Goal: Information Seeking & Learning: Learn about a topic

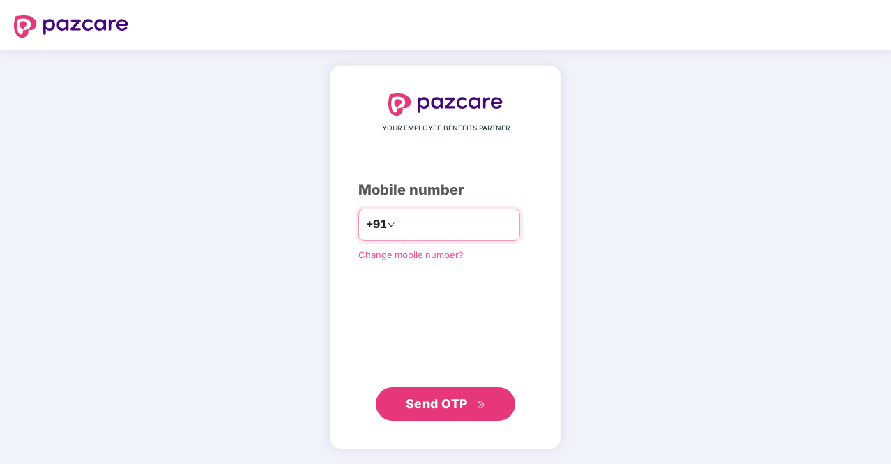
type input "**********"
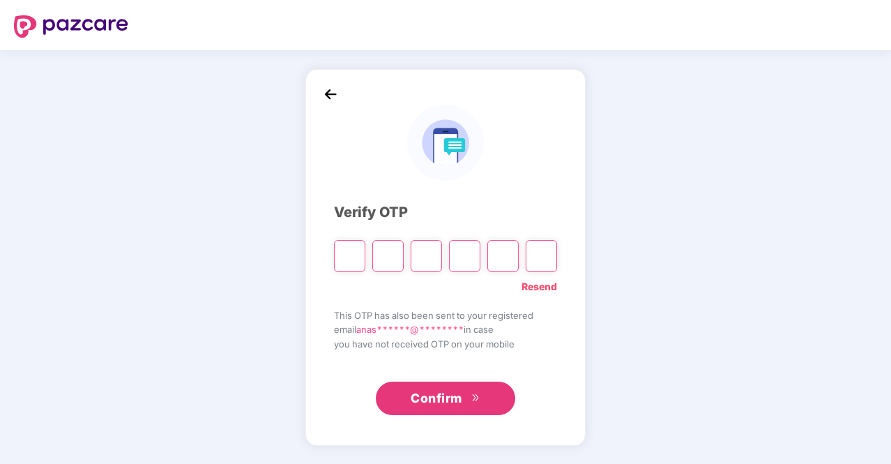
type input "*"
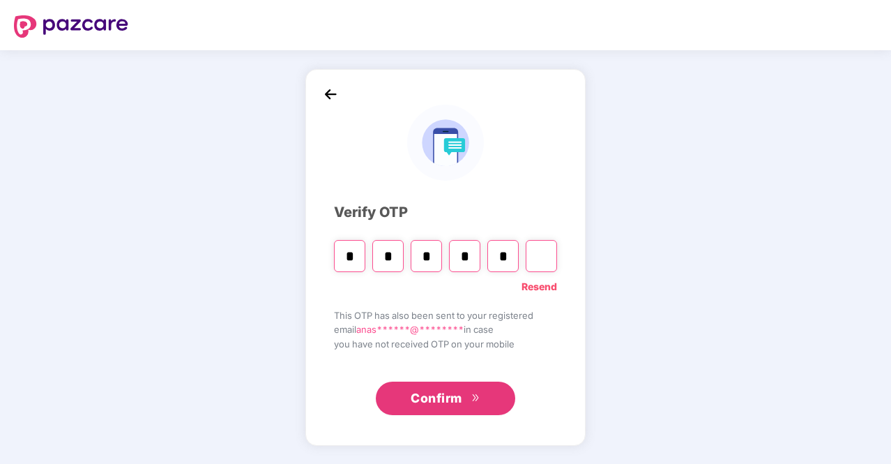
type input "*"
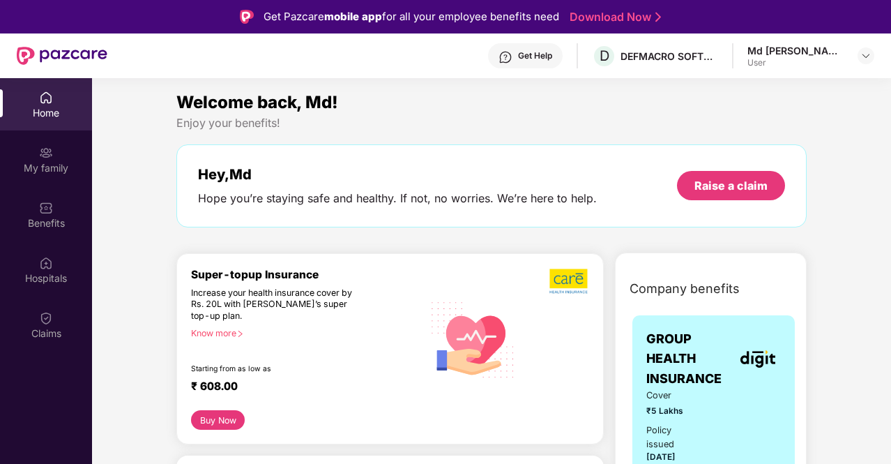
scroll to position [115, 0]
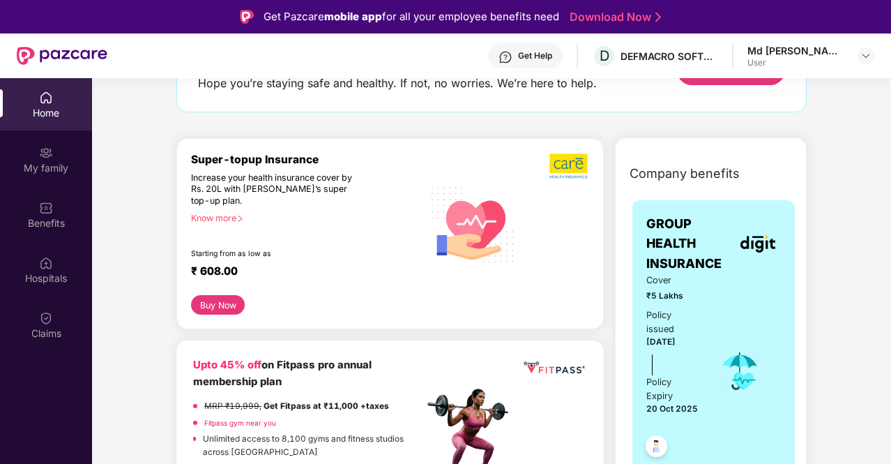
click at [364, 250] on div "Super-topup Insurance Increase your health insurance cover by Rs. 20L with [PER…" at bounding box center [307, 224] width 232 height 143
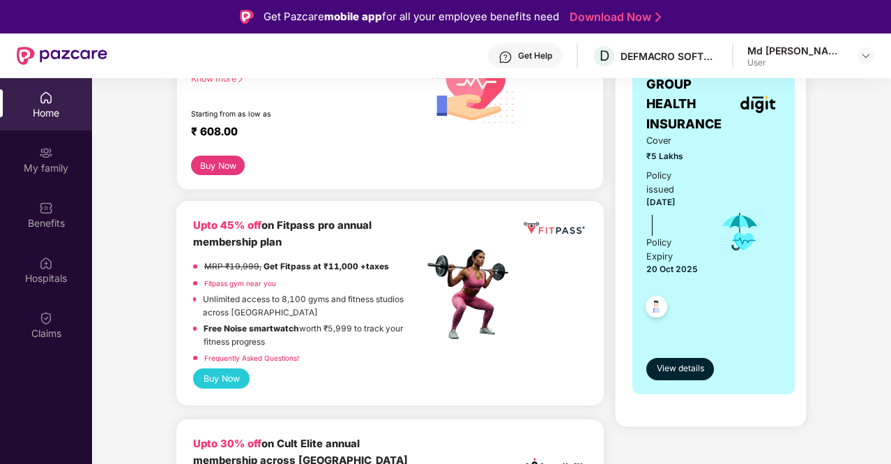
scroll to position [255, 0]
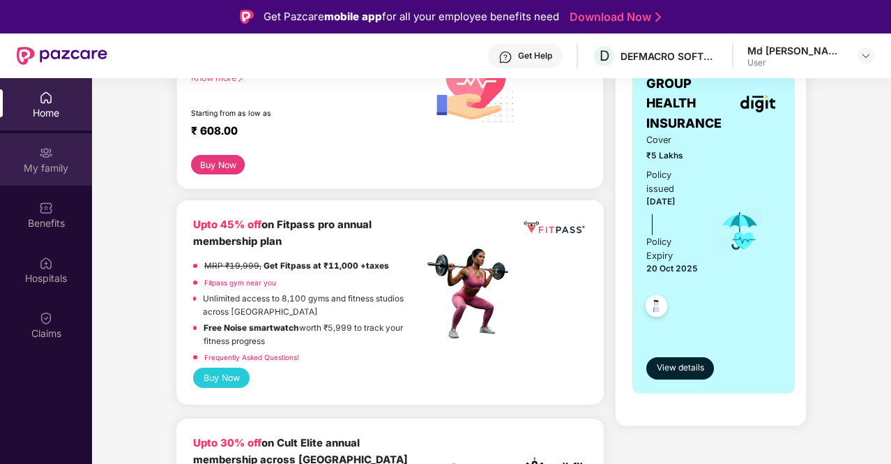
click at [43, 162] on div "My family" at bounding box center [46, 168] width 92 height 14
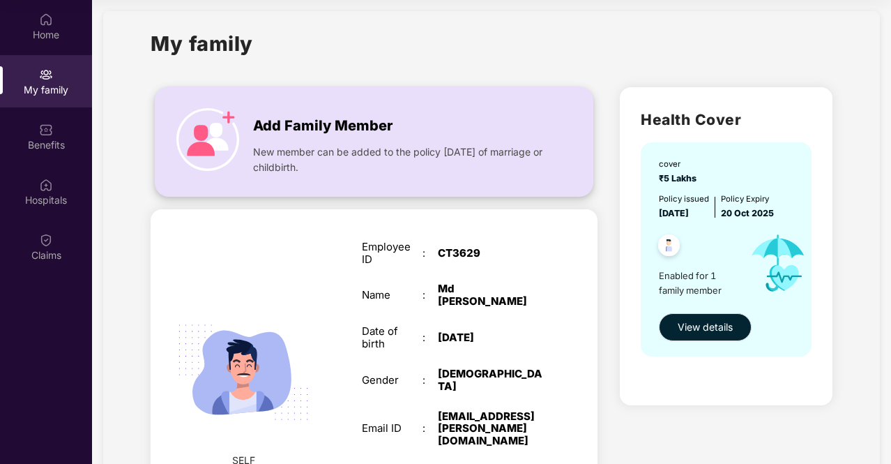
scroll to position [5, 0]
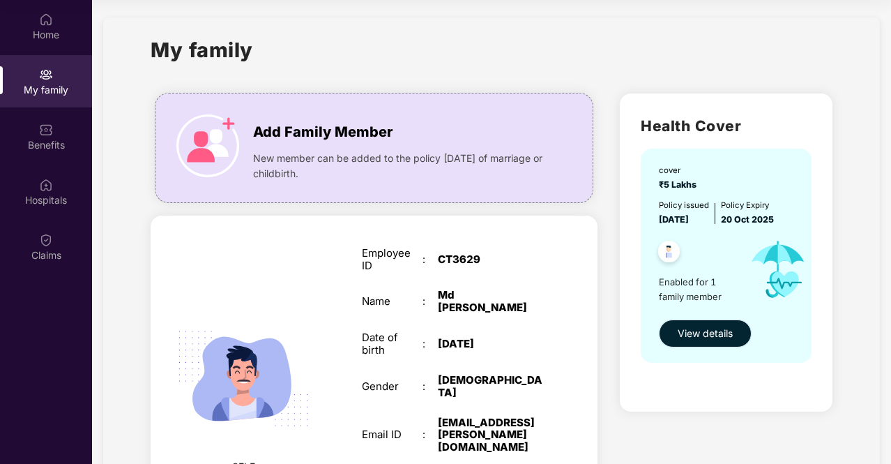
click at [710, 326] on span "View details" at bounding box center [705, 333] width 55 height 15
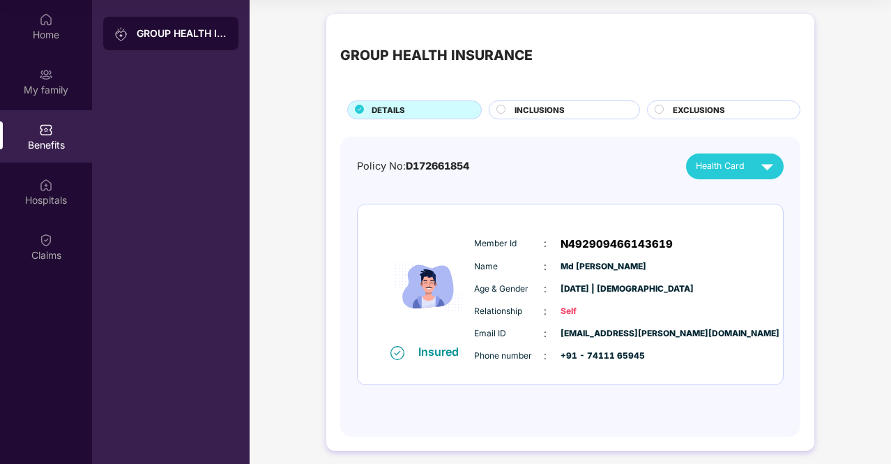
scroll to position [6, 0]
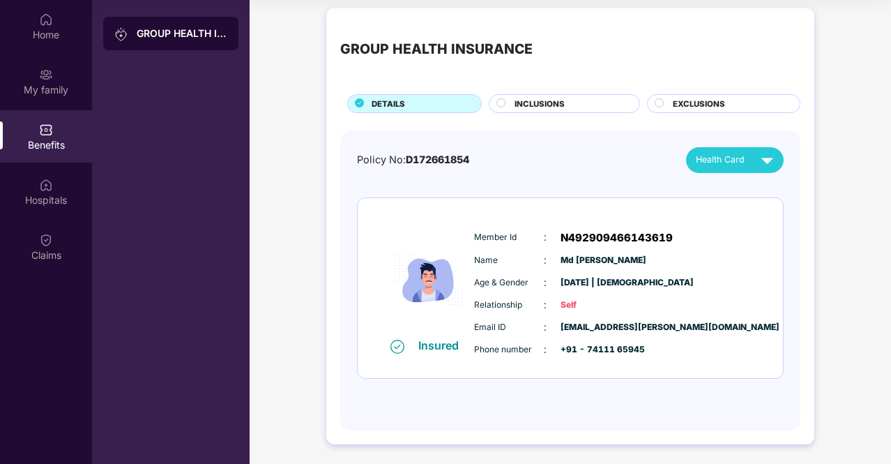
click at [516, 98] on span "INCLUSIONS" at bounding box center [540, 104] width 50 height 13
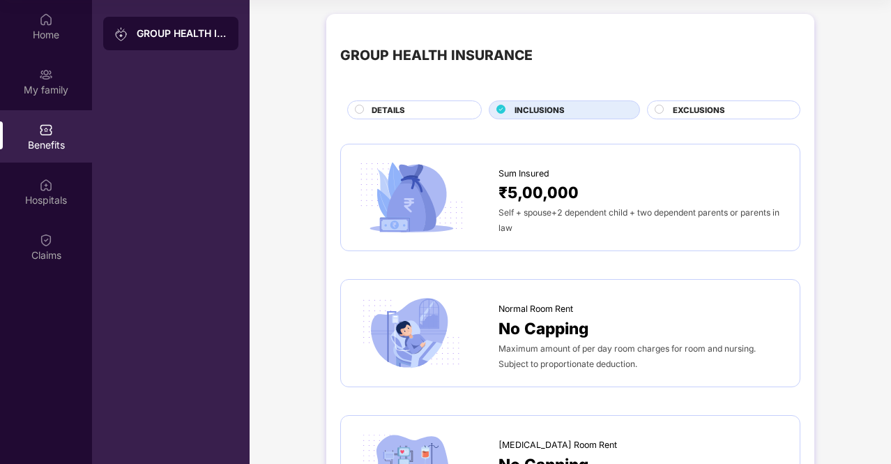
scroll to position [0, 0]
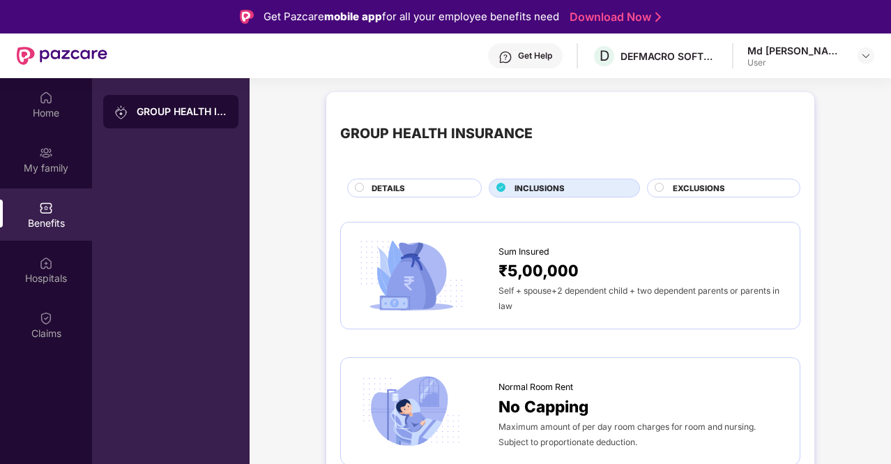
click at [678, 183] on span "EXCLUSIONS" at bounding box center [699, 188] width 52 height 13
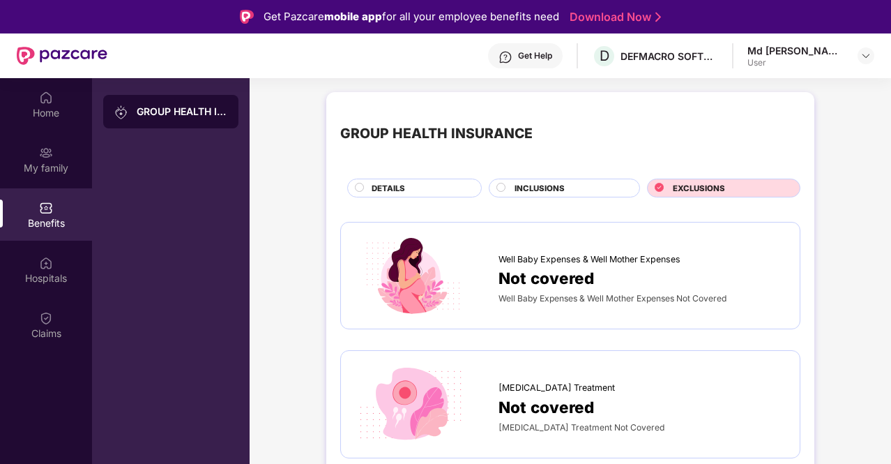
click at [402, 188] on span "DETAILS" at bounding box center [388, 188] width 33 height 13
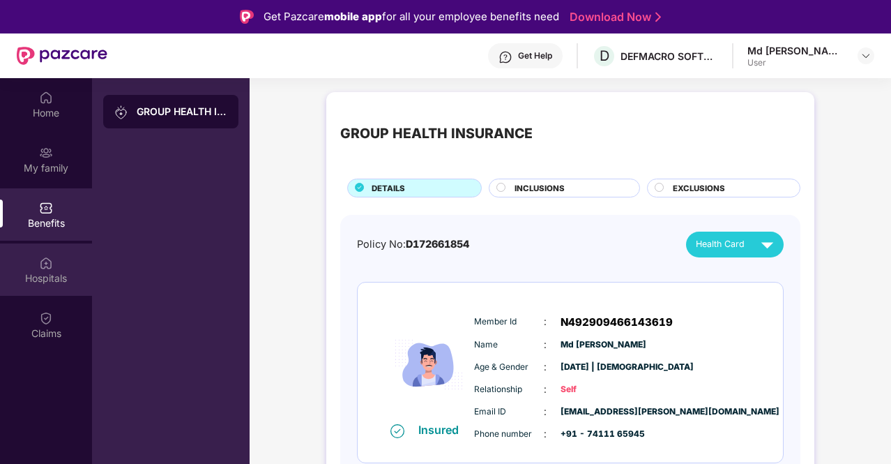
click at [36, 275] on div "Hospitals" at bounding box center [46, 278] width 92 height 14
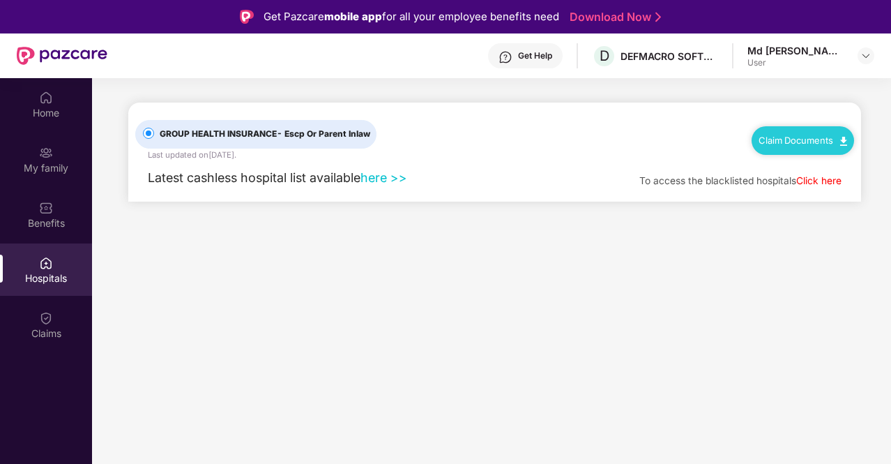
click at [394, 181] on link "here >>" at bounding box center [383, 177] width 47 height 15
click at [36, 330] on div "Claims" at bounding box center [46, 333] width 92 height 14
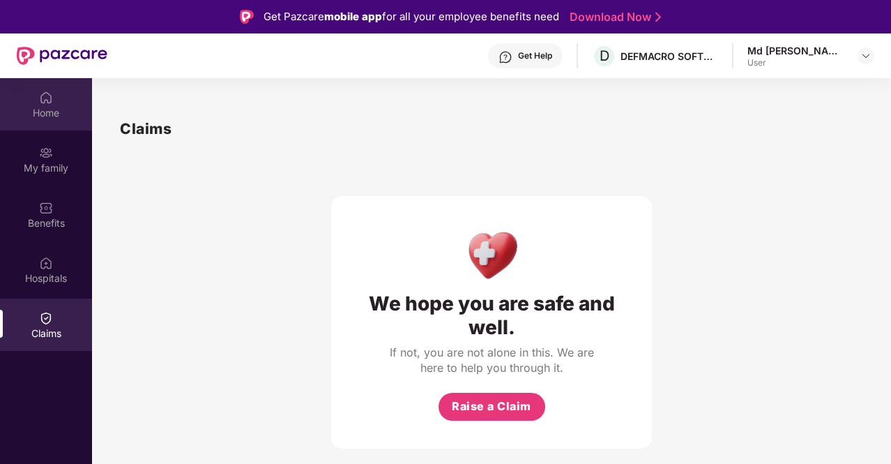
click at [62, 98] on div "Home" at bounding box center [46, 104] width 92 height 52
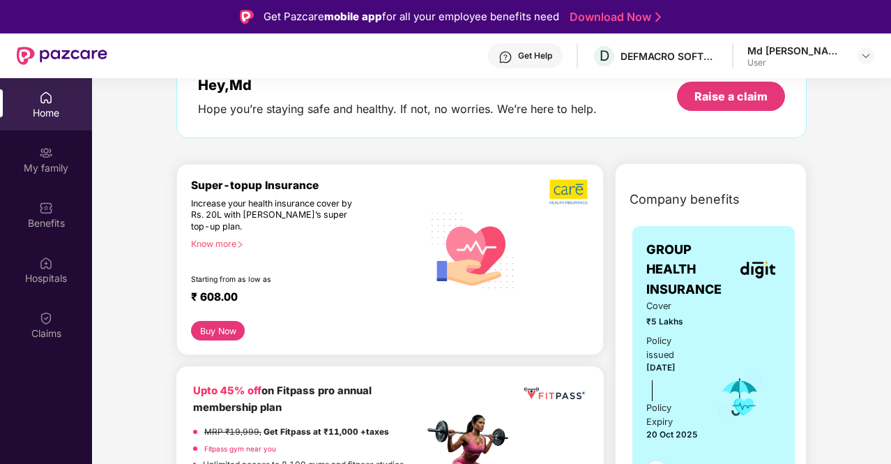
scroll to position [92, 0]
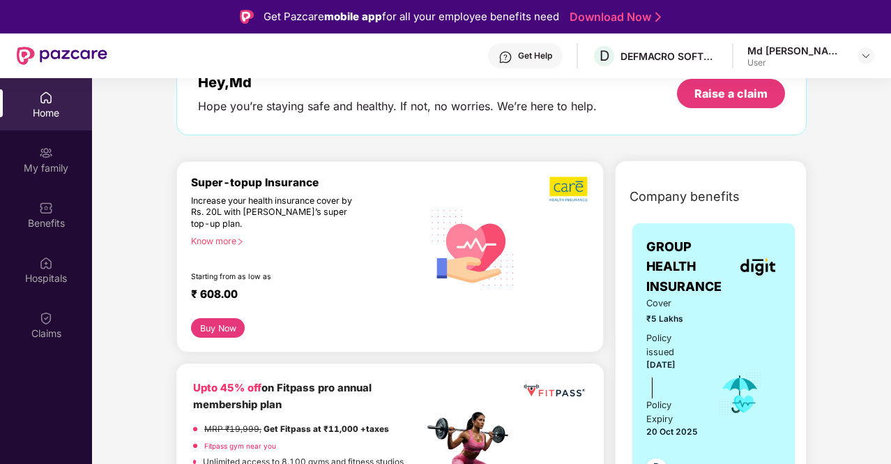
click at [209, 330] on button "Buy Now" at bounding box center [218, 328] width 54 height 20
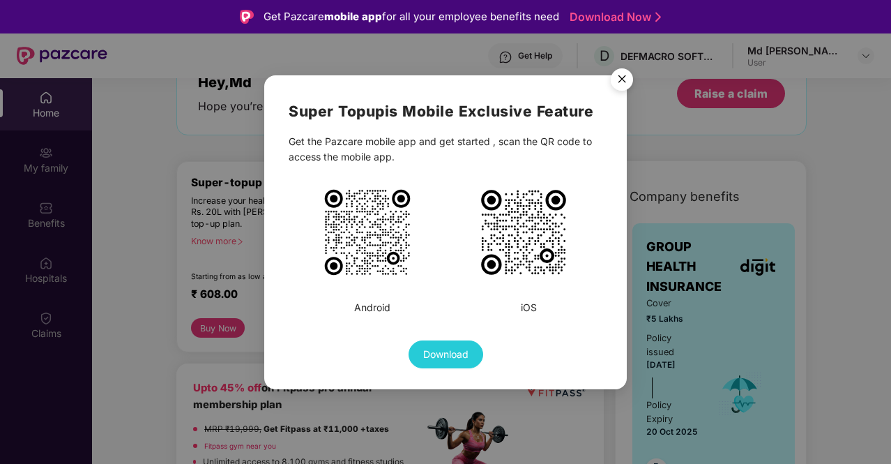
click at [629, 71] on img "Close" at bounding box center [621, 81] width 39 height 39
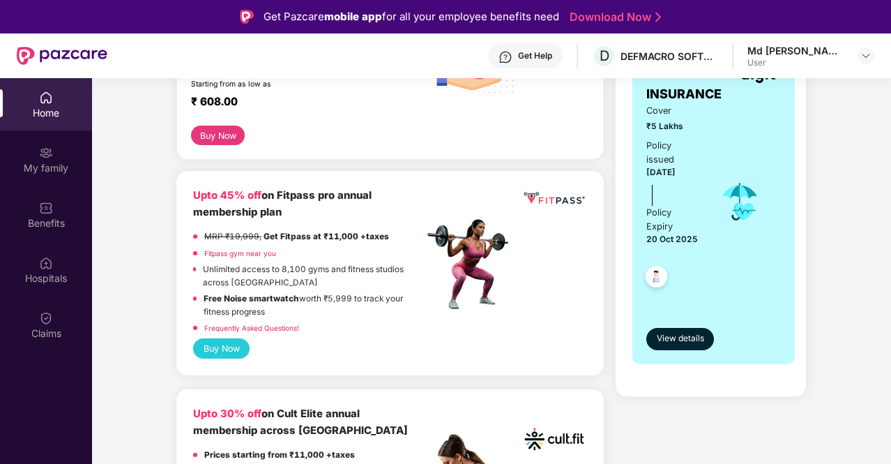
scroll to position [285, 0]
click at [688, 335] on span "View details" at bounding box center [680, 337] width 47 height 13
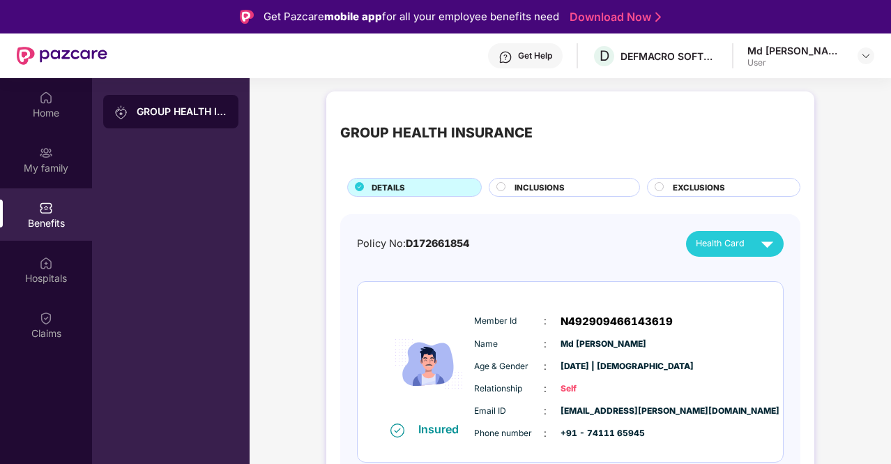
scroll to position [1, 0]
click at [749, 243] on div "Health Card" at bounding box center [738, 243] width 84 height 24
click at [786, 274] on img at bounding box center [781, 274] width 10 height 10
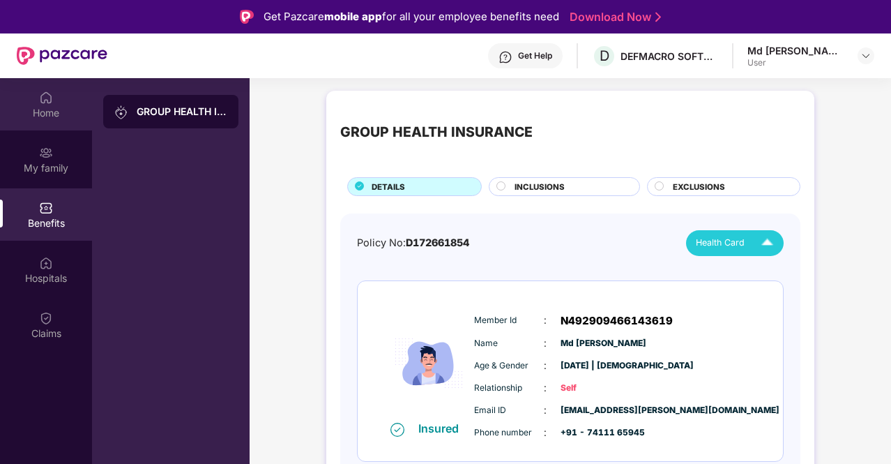
click at [52, 109] on div "Home" at bounding box center [46, 113] width 92 height 14
